Goal: Task Accomplishment & Management: Use online tool/utility

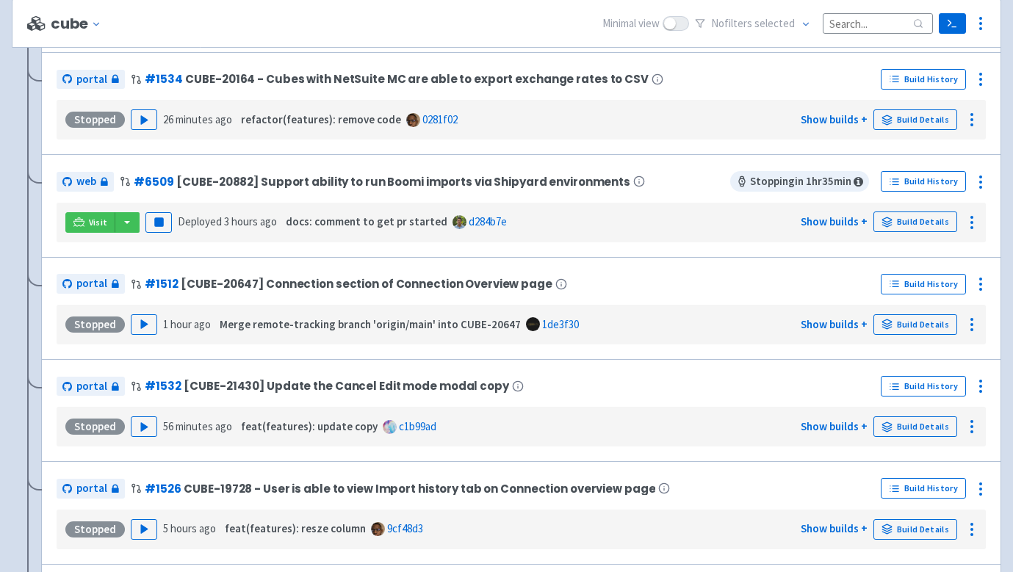
scroll to position [1050, 0]
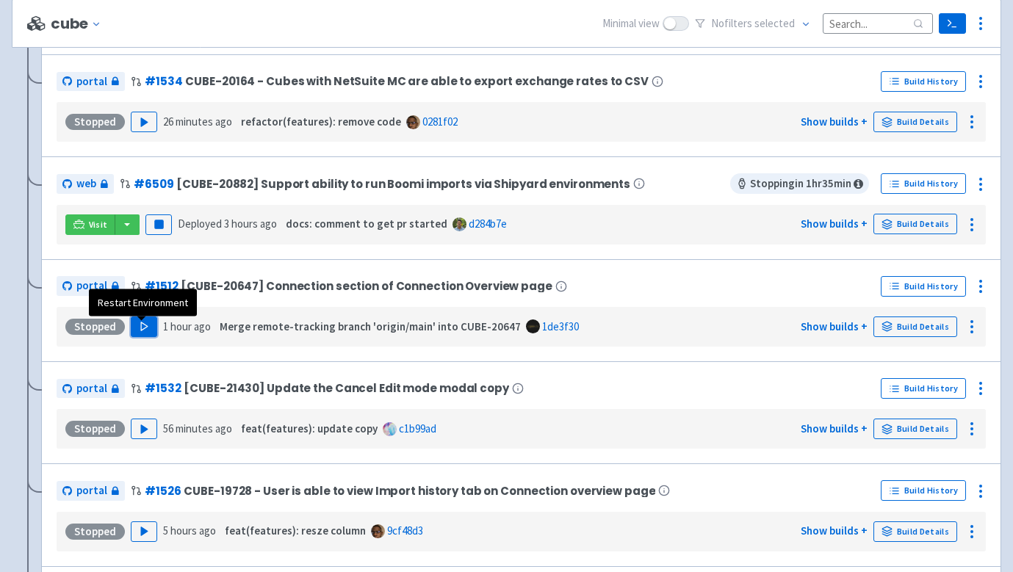
click at [145, 331] on icon "button" at bounding box center [144, 326] width 11 height 11
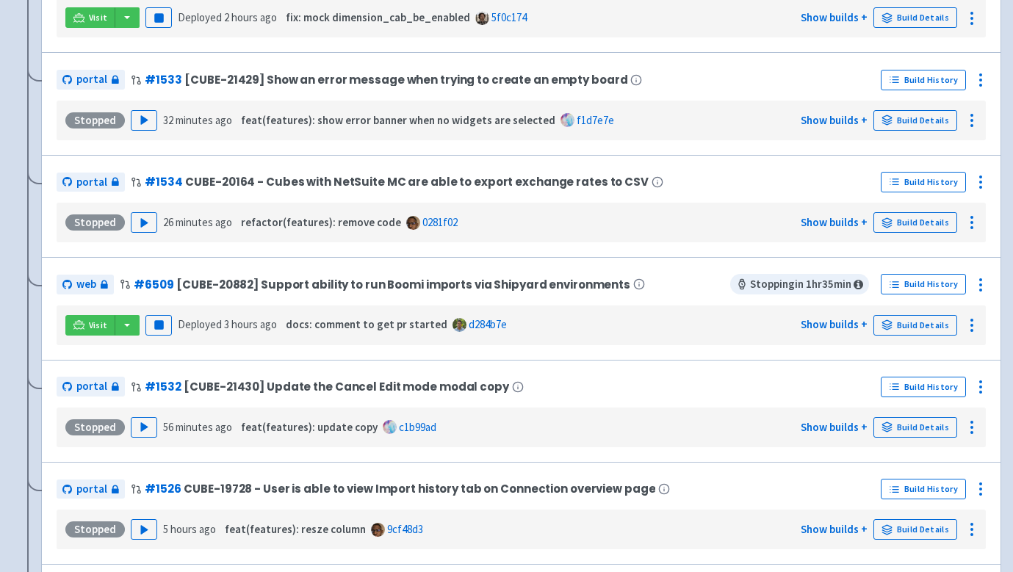
scroll to position [93, 0]
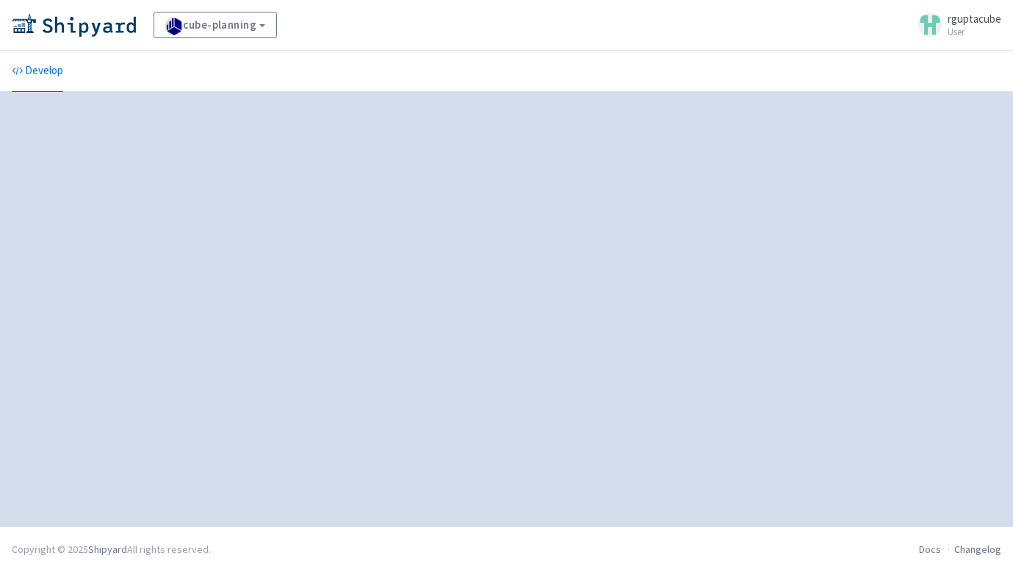
click at [550, 287] on div at bounding box center [507, 309] width 990 height 400
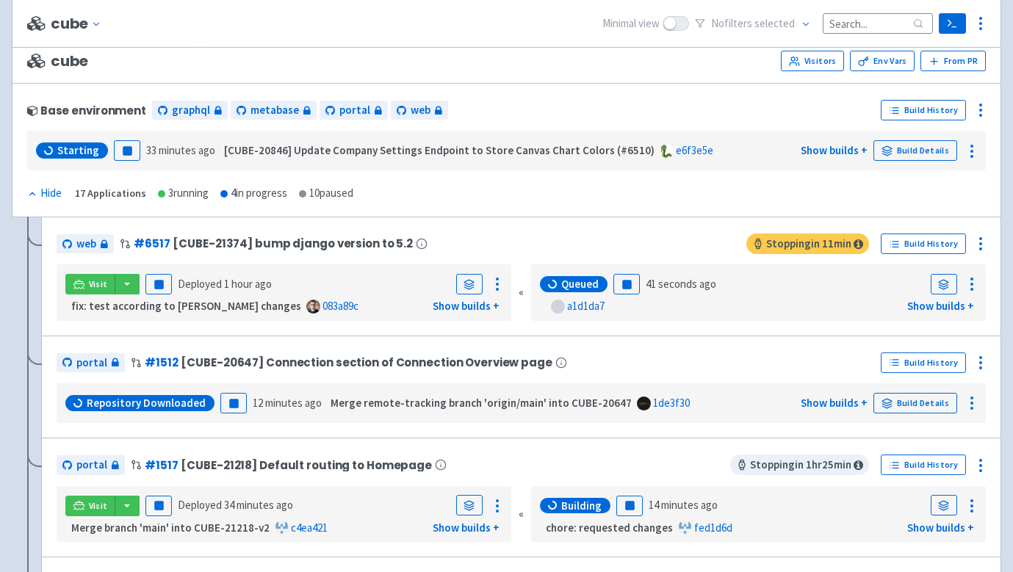
scroll to position [151, 0]
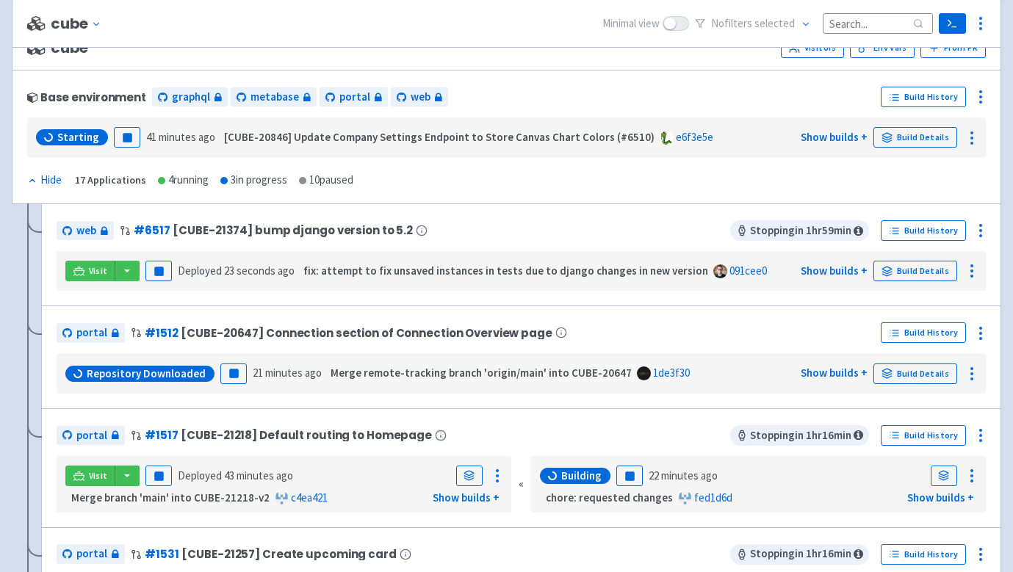
scroll to position [151, 0]
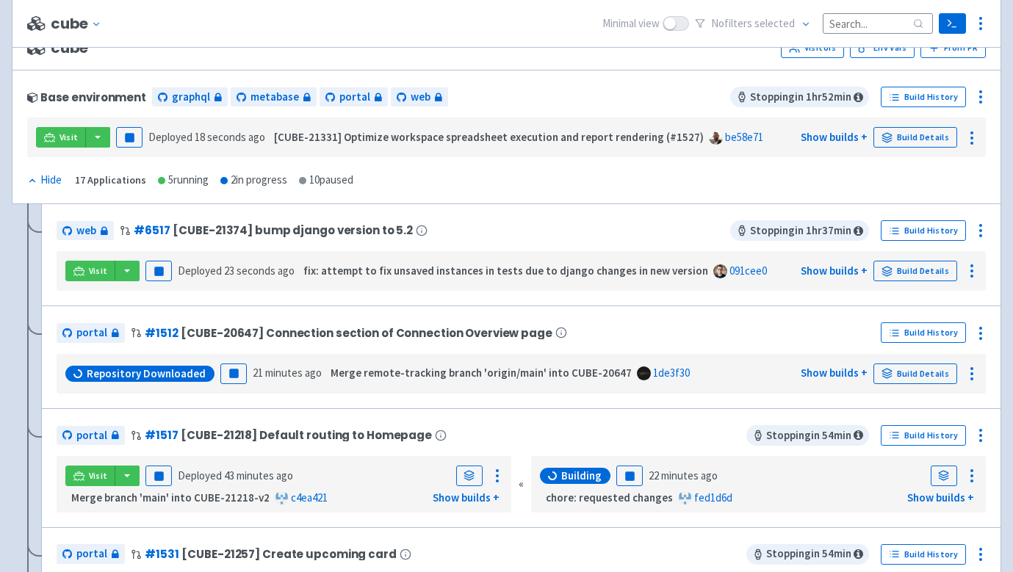
click at [422, 256] on div "Visit Pause Deployed 23 seconds ago fix: attempt to fix unsaved instances in te…" at bounding box center [521, 271] width 929 height 40
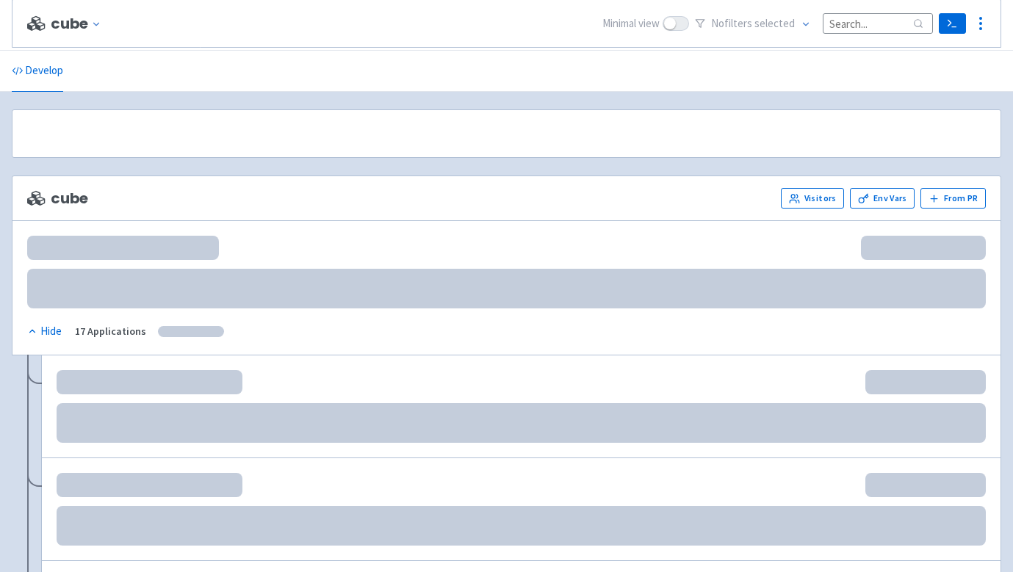
scroll to position [151, 0]
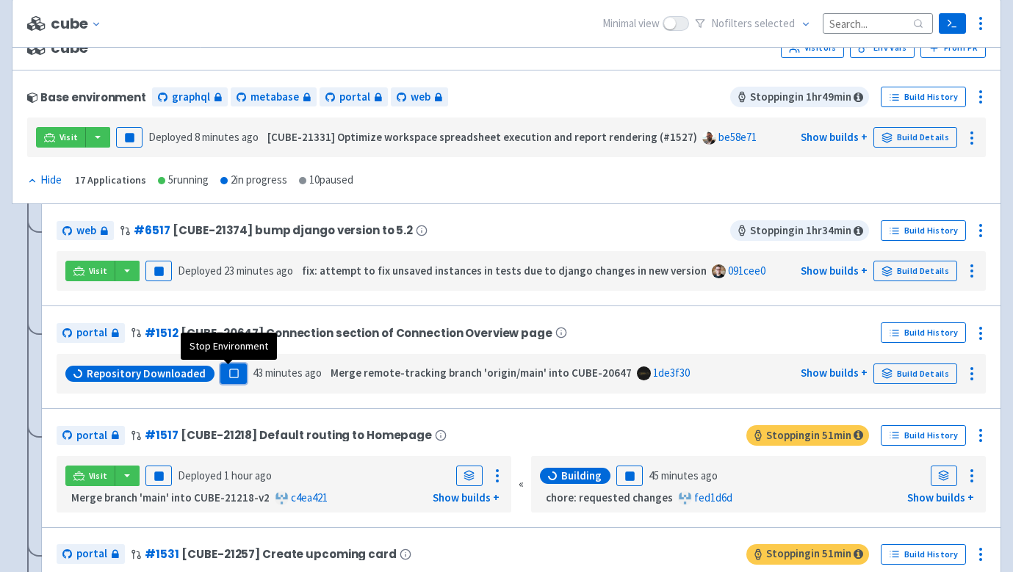
click at [235, 373] on button "Pause" at bounding box center [233, 374] width 26 height 21
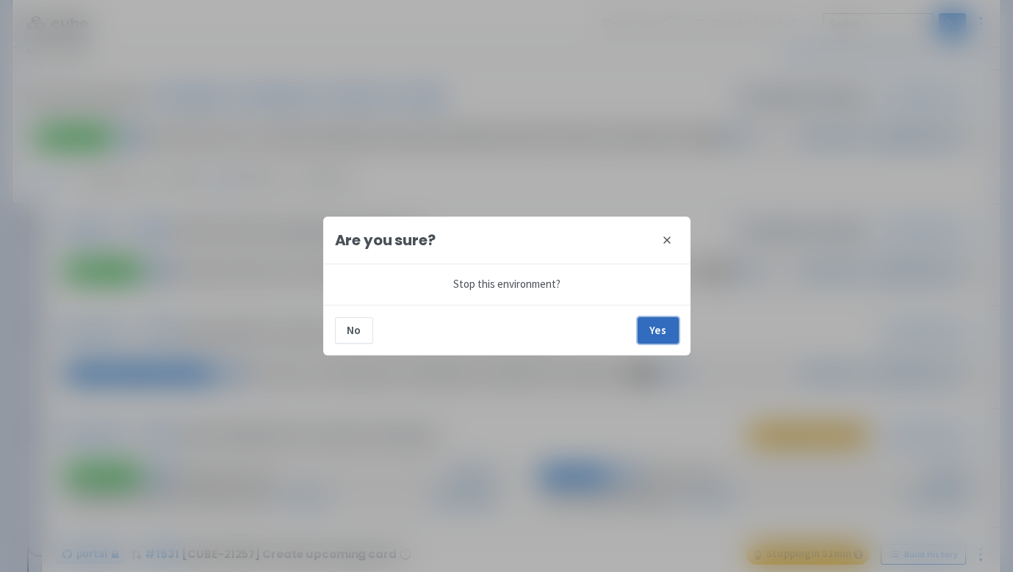
click at [662, 332] on button "Yes" at bounding box center [658, 330] width 41 height 26
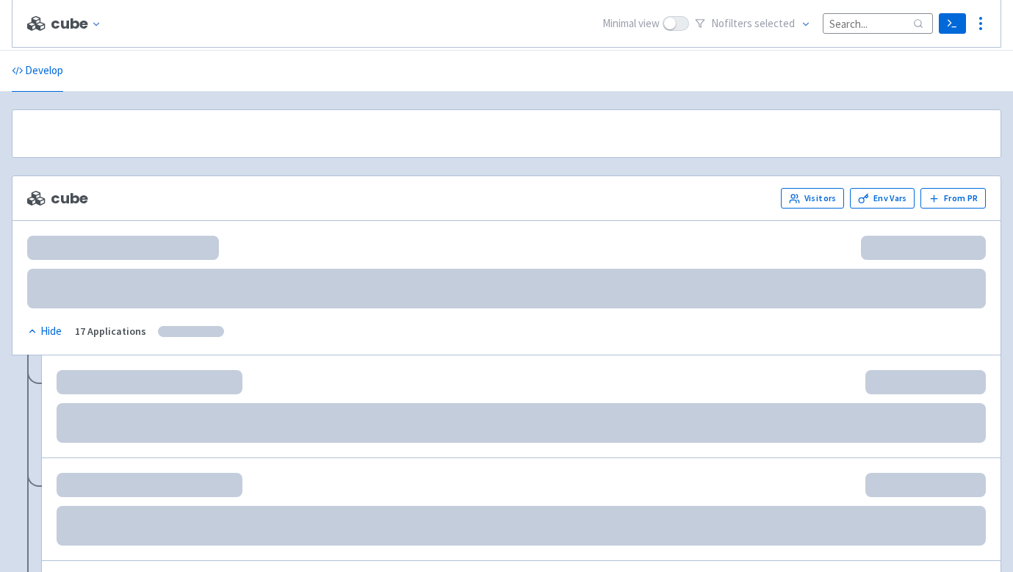
scroll to position [151, 0]
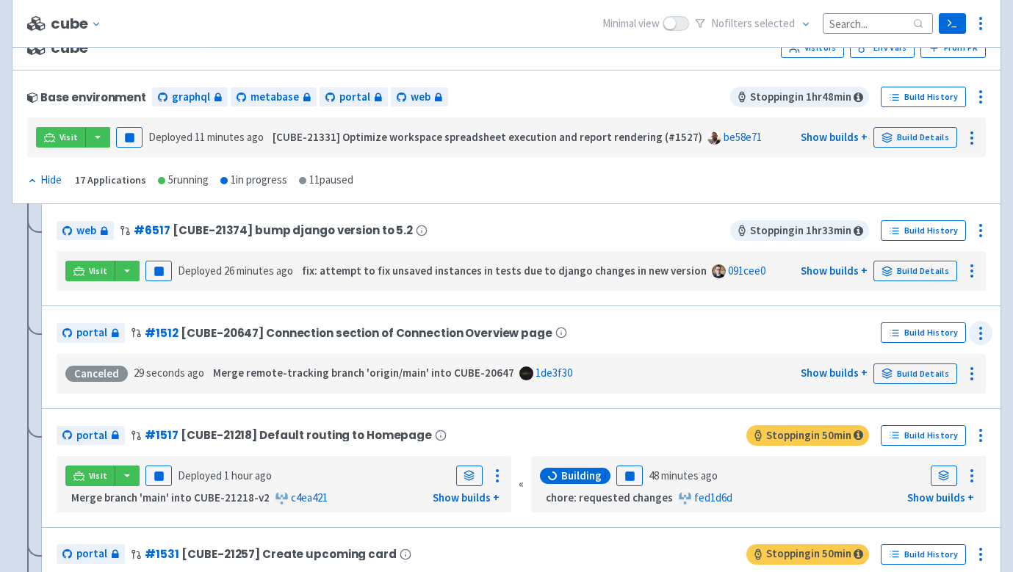
click at [983, 328] on icon at bounding box center [981, 334] width 18 height 18
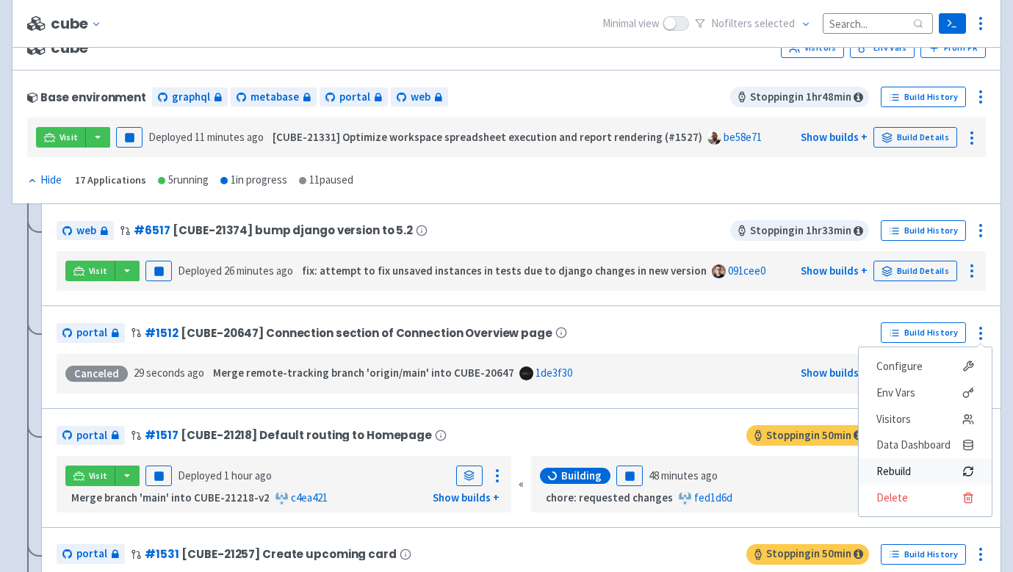
click at [905, 470] on span "Rebuild" at bounding box center [893, 471] width 35 height 21
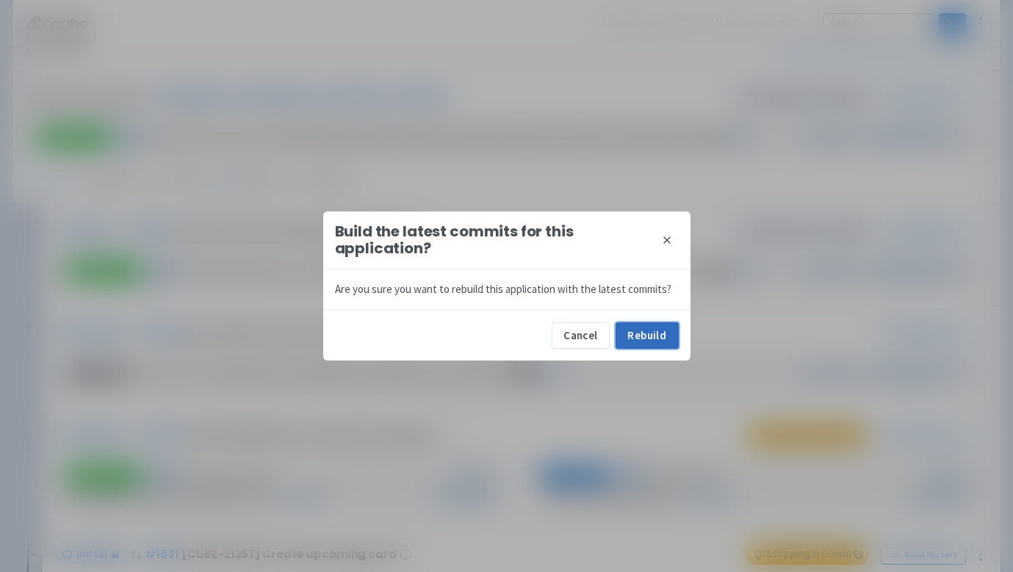
click at [647, 341] on button "Rebuild" at bounding box center [647, 336] width 63 height 26
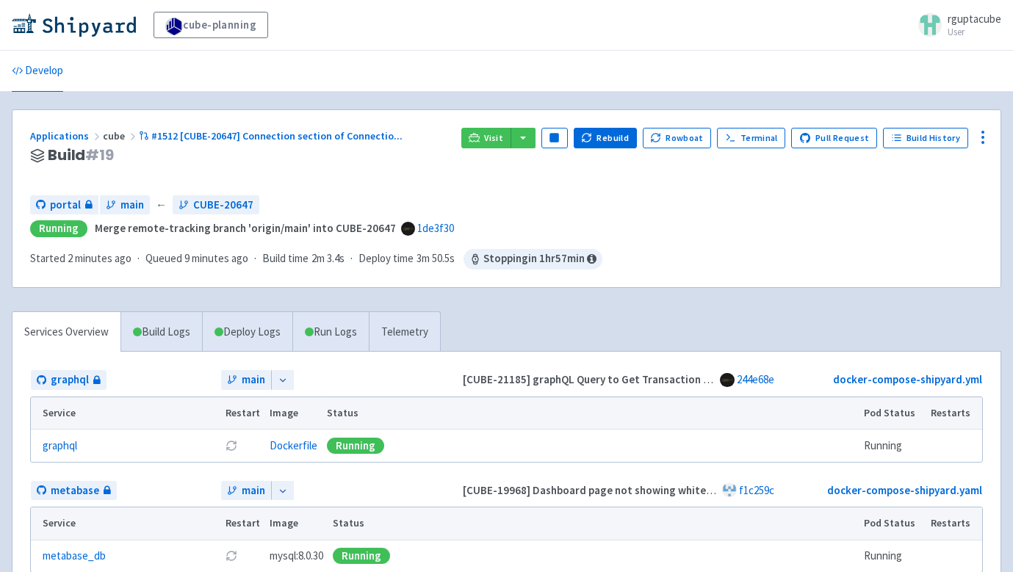
click at [450, 182] on div "Applications cube #1512 [CUBE-20647] Connection section of Connectio ... Build …" at bounding box center [240, 156] width 420 height 56
click at [502, 134] on span "Visit" at bounding box center [493, 138] width 19 height 12
